Goal: Transaction & Acquisition: Purchase product/service

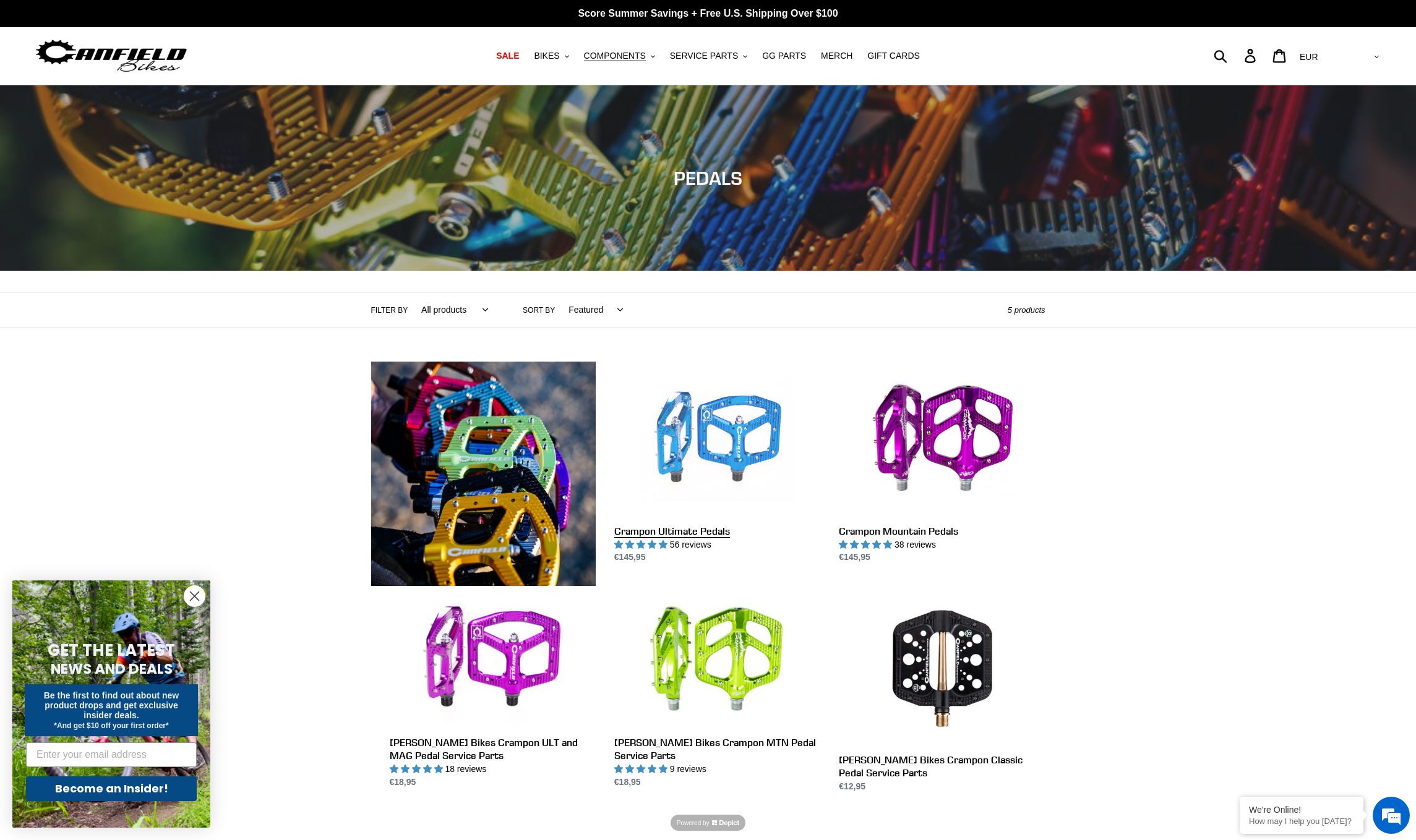
click at [701, 445] on link "Crampon Ultimate Pedals" at bounding box center [717, 463] width 206 height 203
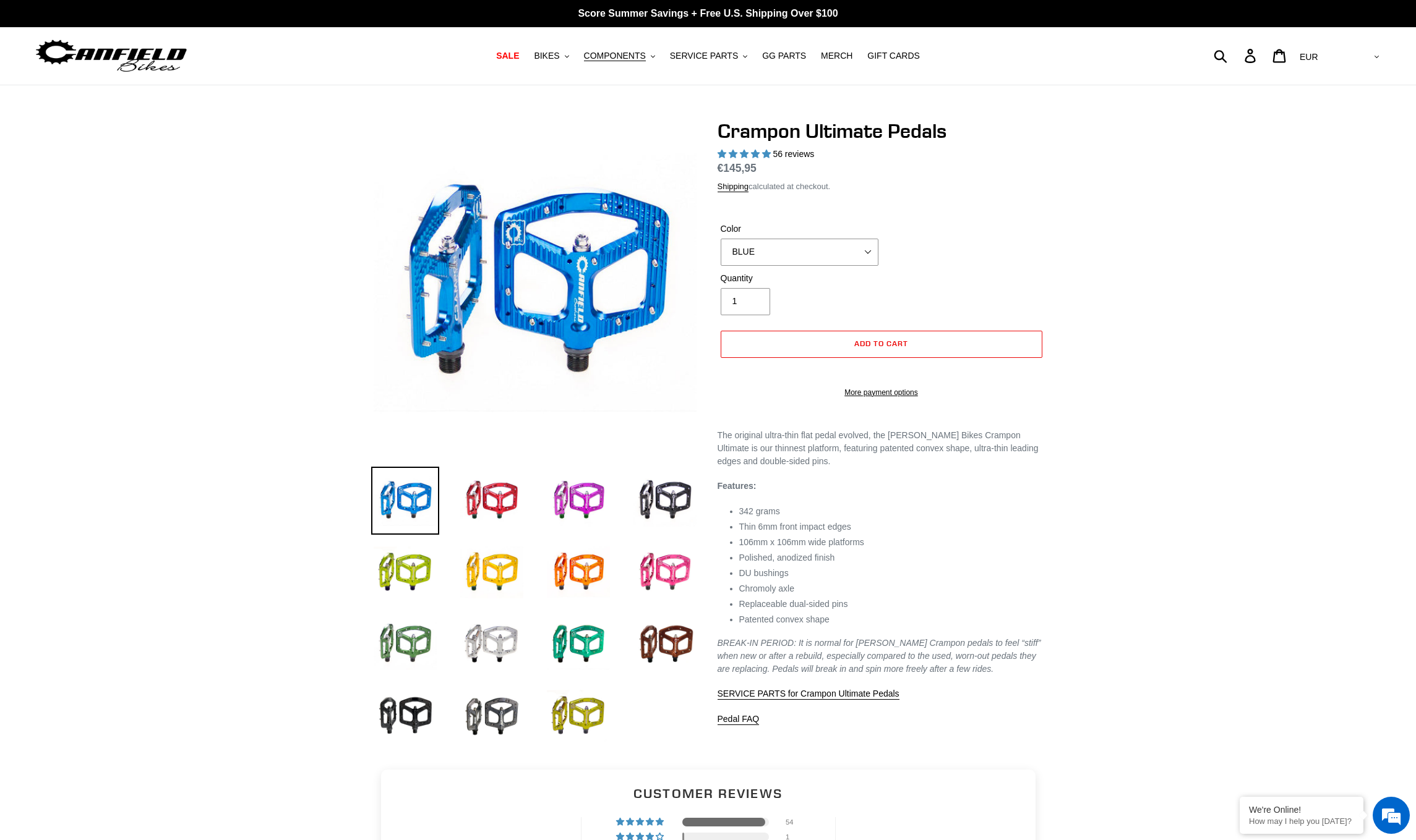
select select "highest-rating"
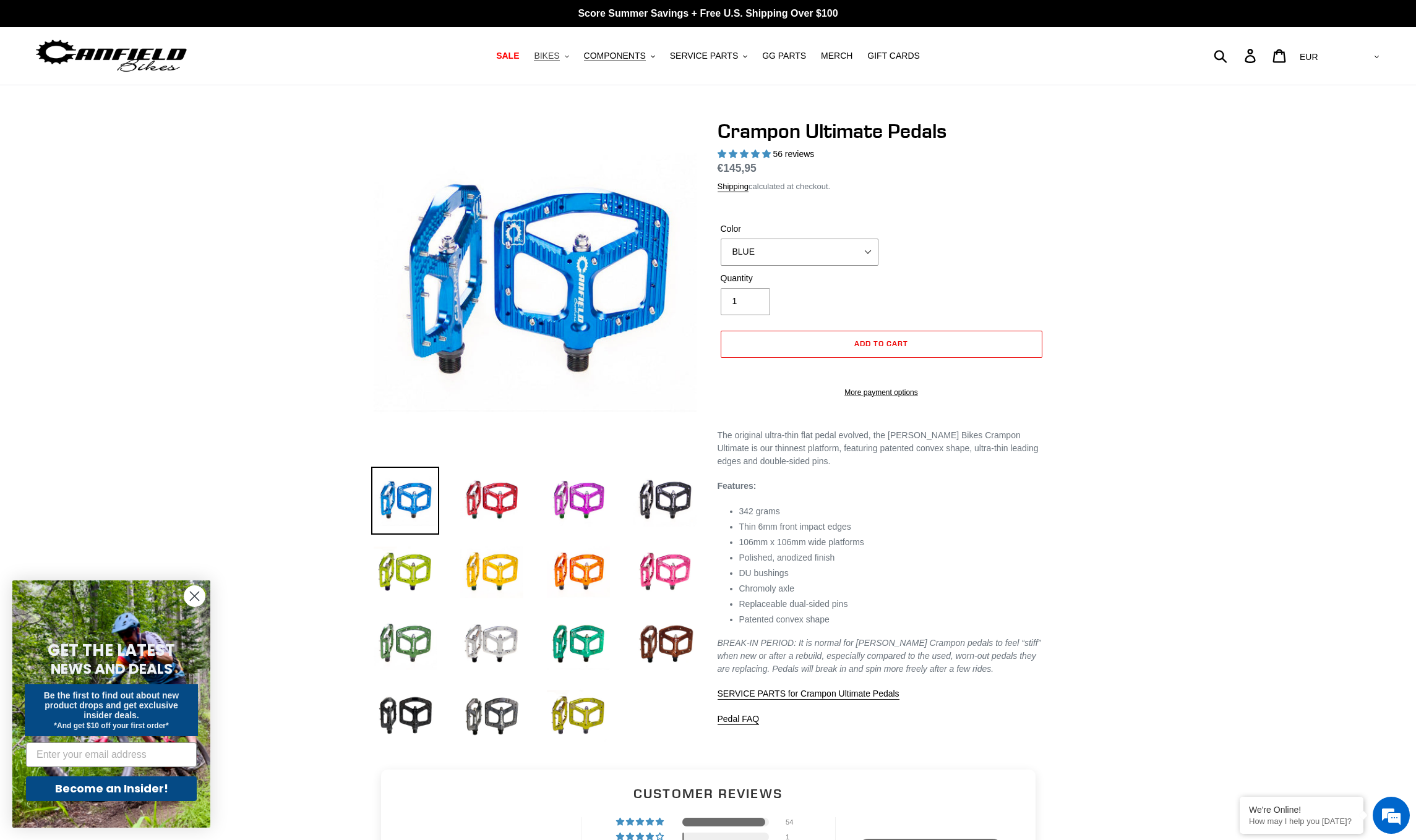
click at [553, 54] on span "BIKES" at bounding box center [546, 56] width 26 height 10
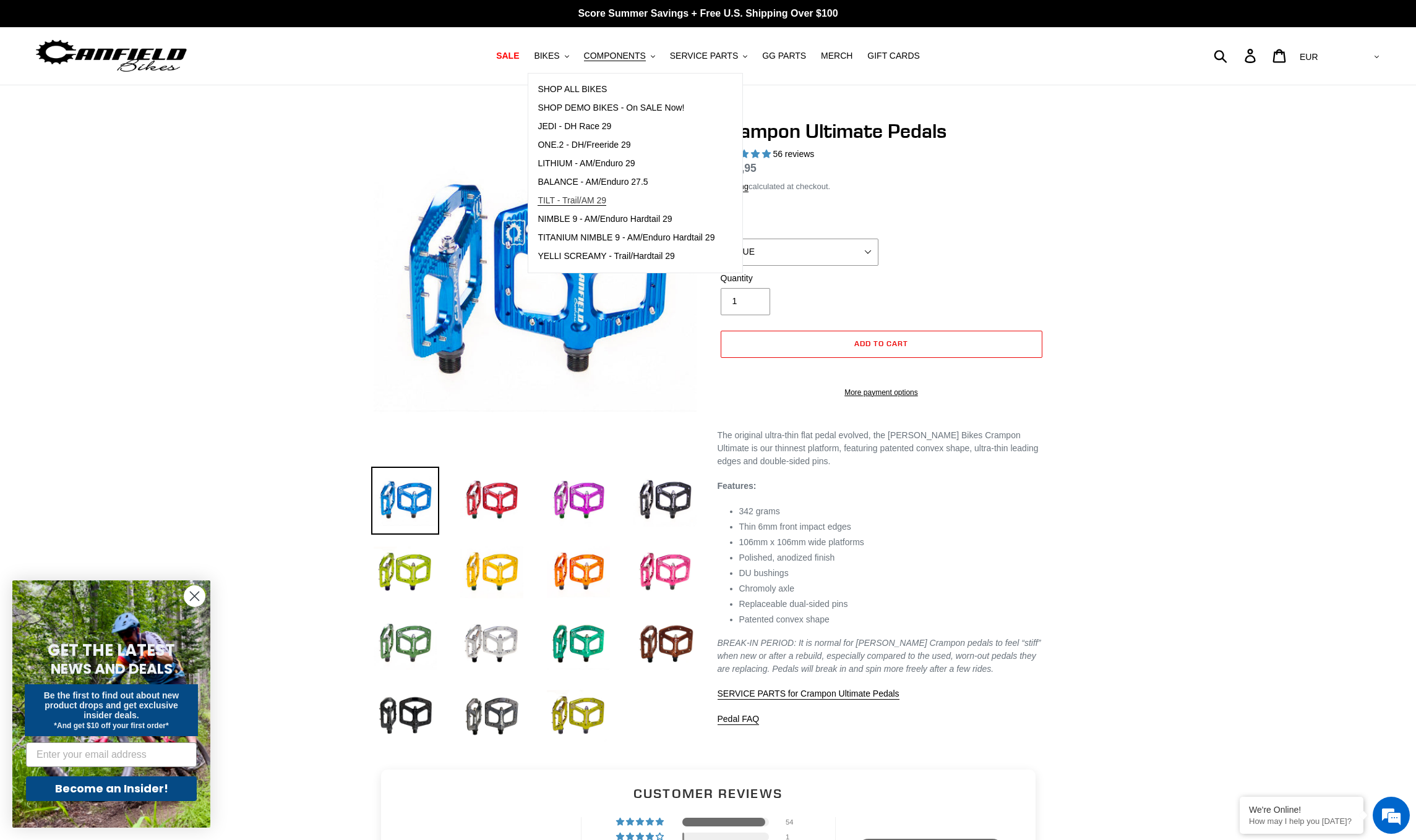
click at [576, 196] on span "TILT - Trail/AM 29" at bounding box center [572, 201] width 69 height 10
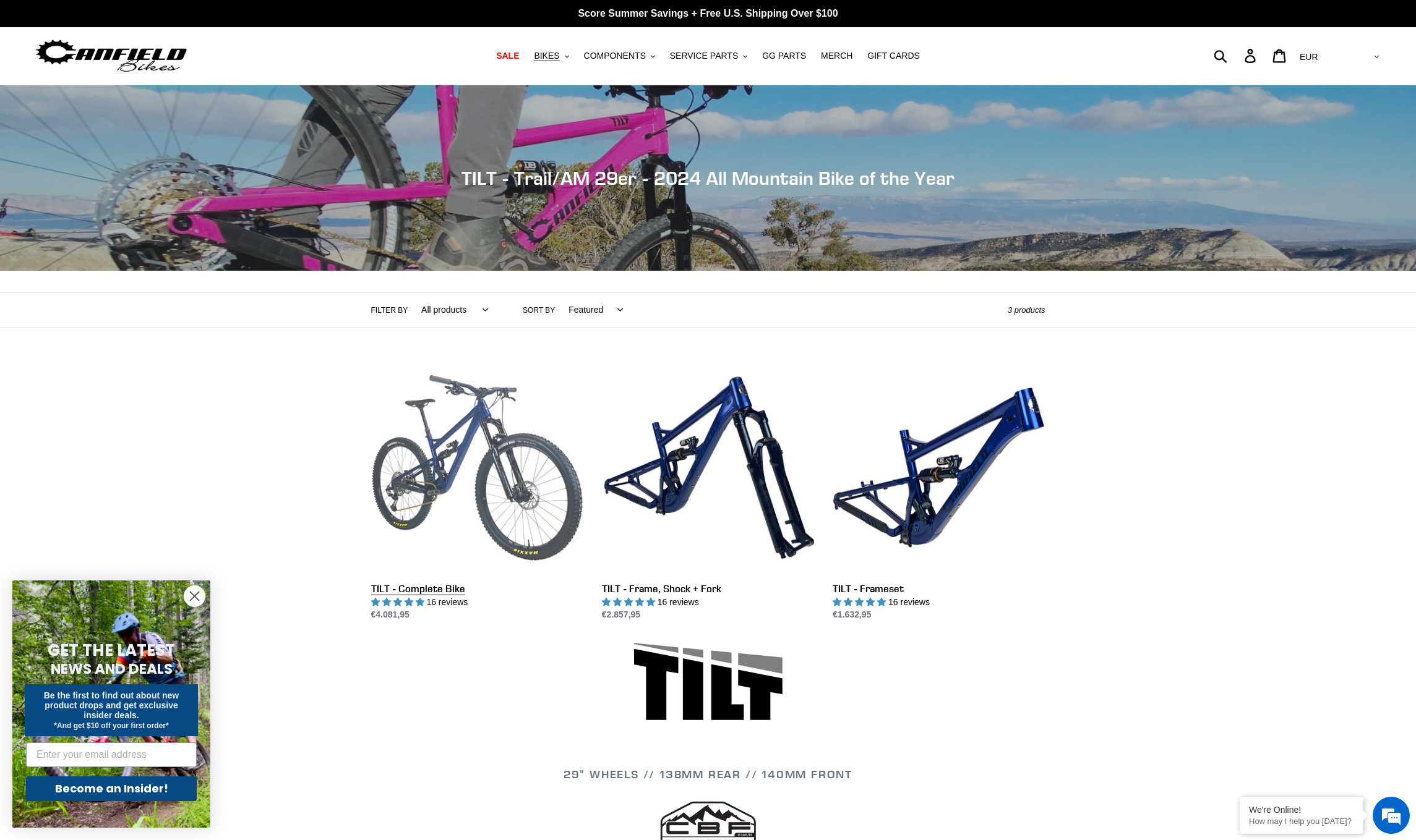
click at [481, 466] on link "TILT - Complete Bike" at bounding box center [477, 492] width 212 height 260
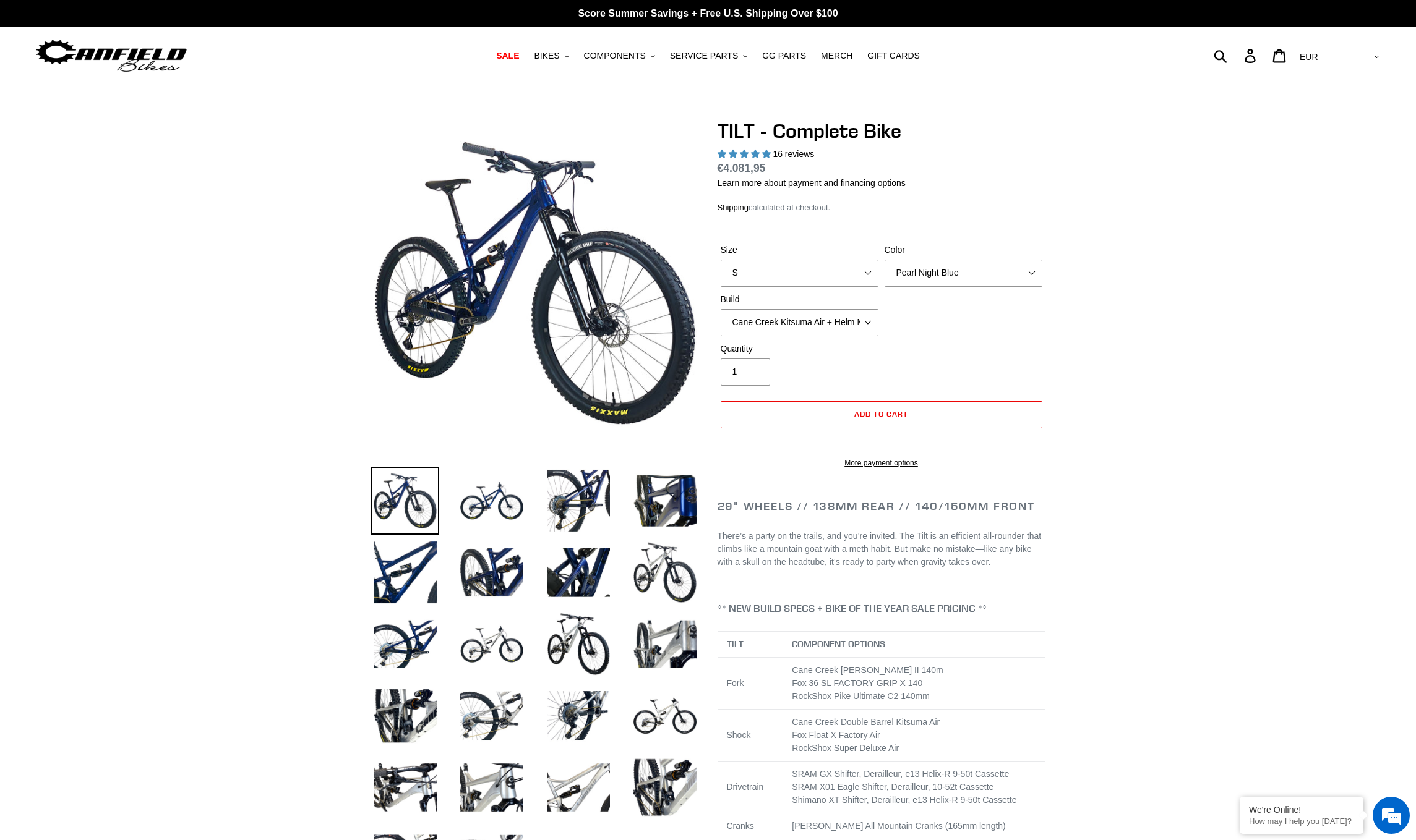
select select "highest-rating"
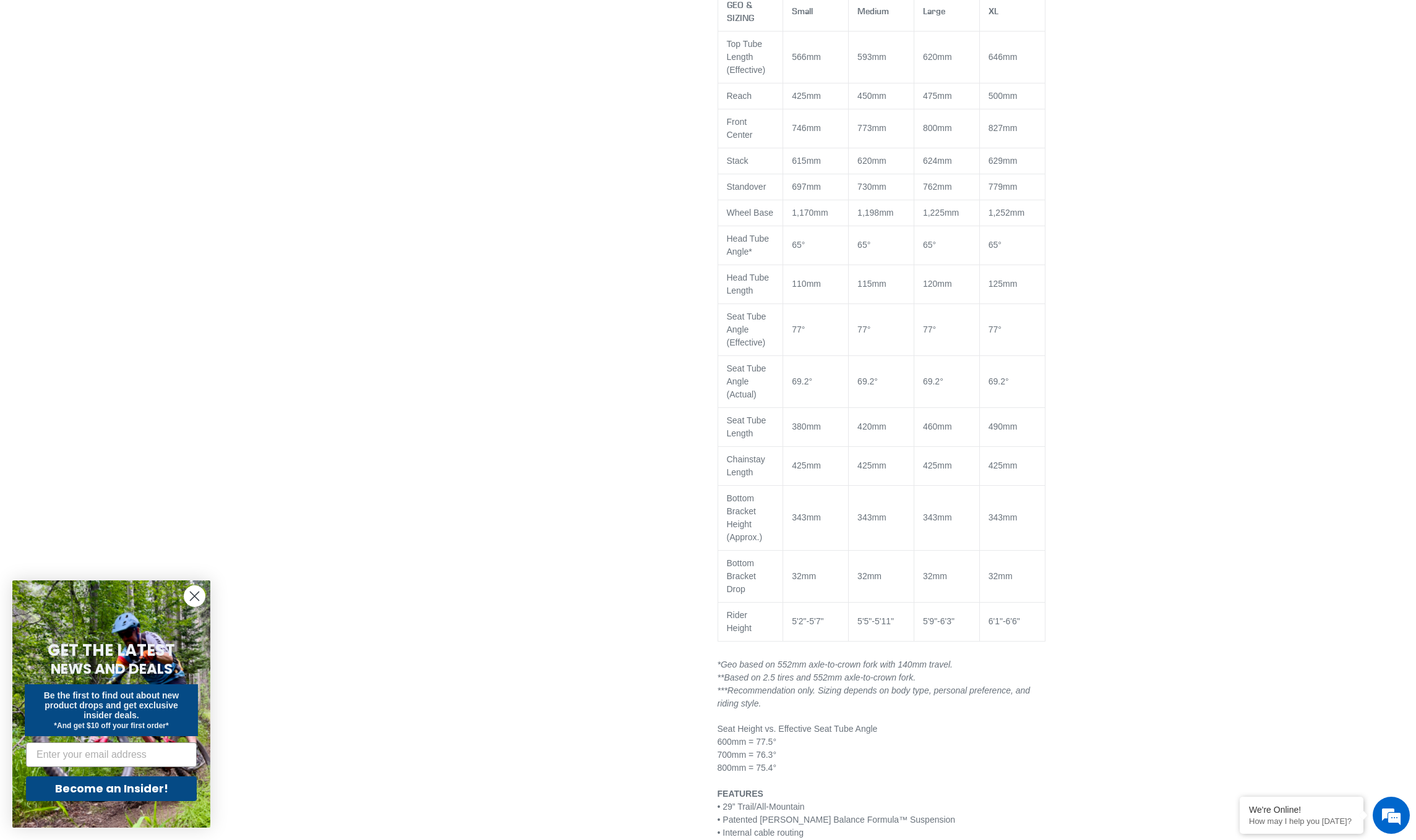
scroll to position [1028, 0]
